Goal: Book appointment/travel/reservation

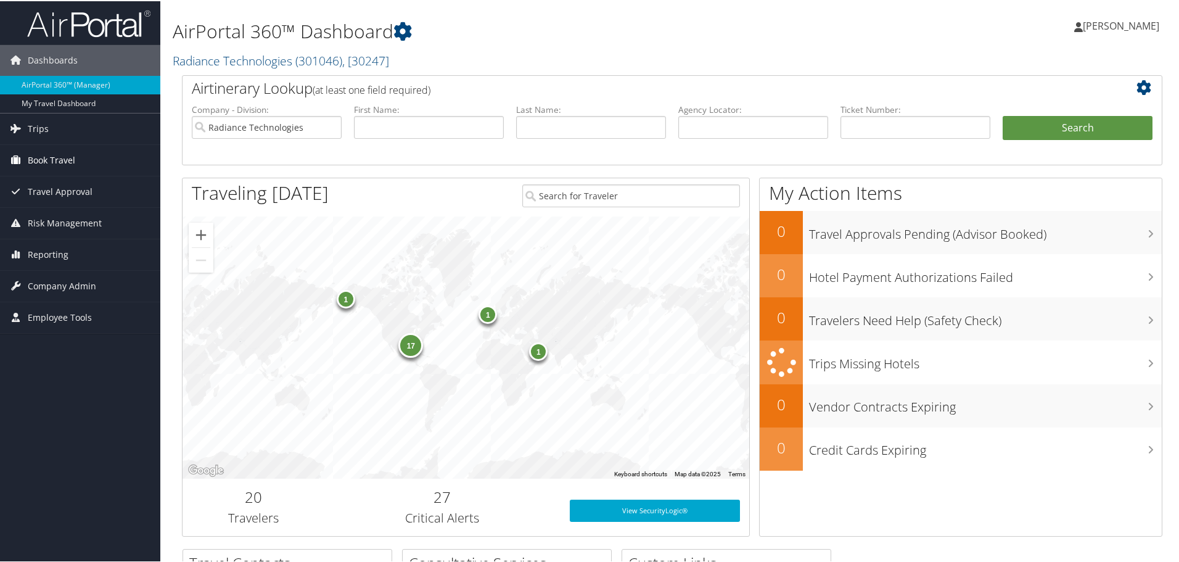
click at [47, 156] on span "Book Travel" at bounding box center [51, 159] width 47 height 31
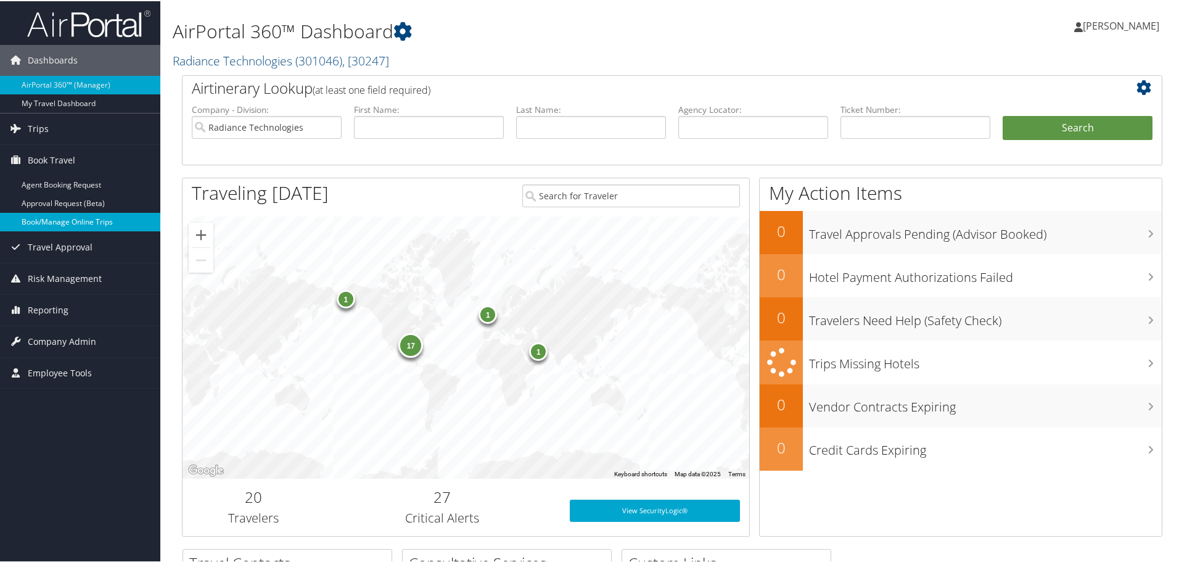
click at [45, 218] on link "Book/Manage Online Trips" at bounding box center [80, 220] width 160 height 18
click at [54, 216] on link "Book/Manage Online Trips" at bounding box center [80, 220] width 160 height 18
